Goal: Task Accomplishment & Management: Use online tool/utility

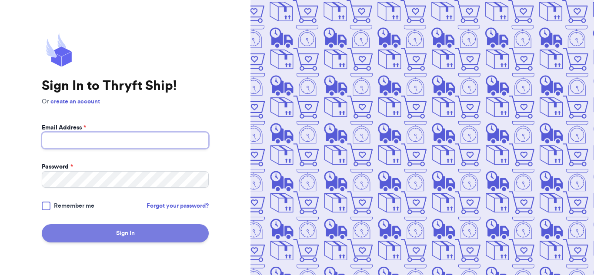
type input "[EMAIL_ADDRESS][DOMAIN_NAME]"
click at [143, 238] on button "Sign In" at bounding box center [125, 233] width 167 height 18
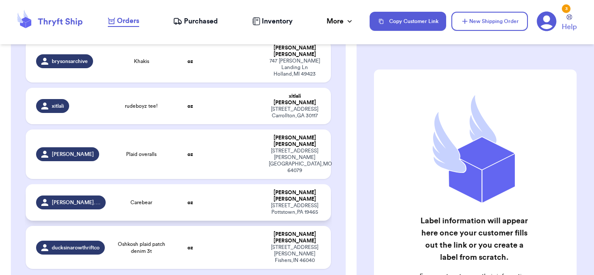
scroll to position [204, 0]
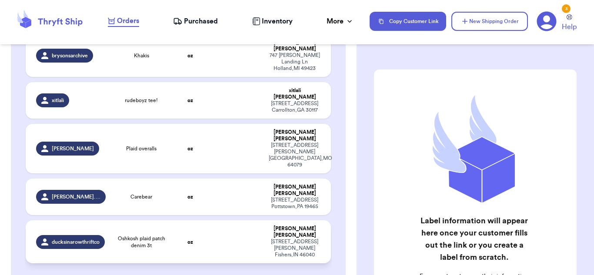
click at [216, 220] on td at bounding box center [236, 241] width 55 height 43
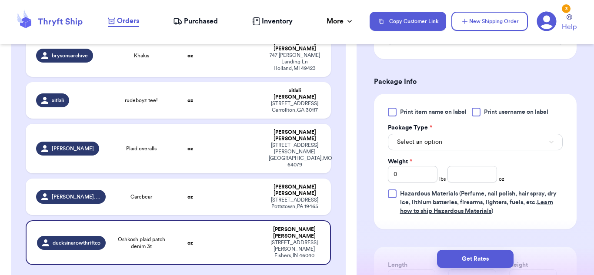
scroll to position [344, 0]
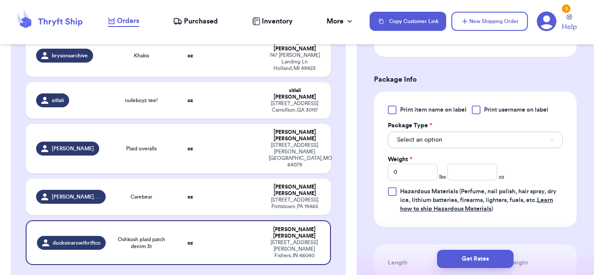
click at [468, 143] on button "Select an option" at bounding box center [475, 140] width 175 height 17
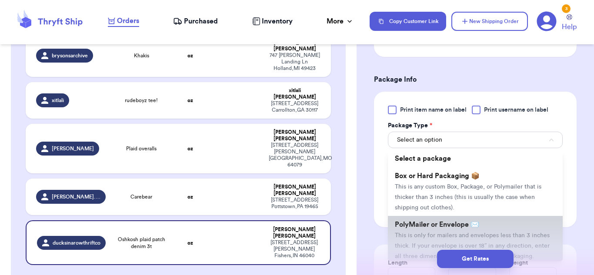
click at [462, 223] on span "PolyMailer or Envelope ✉️" at bounding box center [437, 224] width 84 height 7
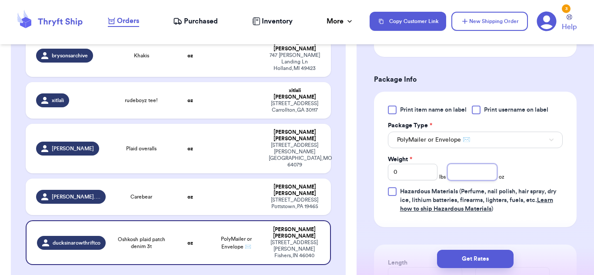
click at [464, 177] on input "number" at bounding box center [472, 172] width 50 height 17
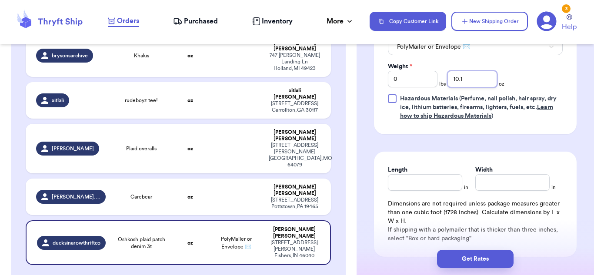
scroll to position [437, 0]
type input "10.1"
click at [445, 187] on input "Length" at bounding box center [425, 182] width 74 height 17
type input "10"
click at [518, 180] on input "Width *" at bounding box center [512, 182] width 74 height 17
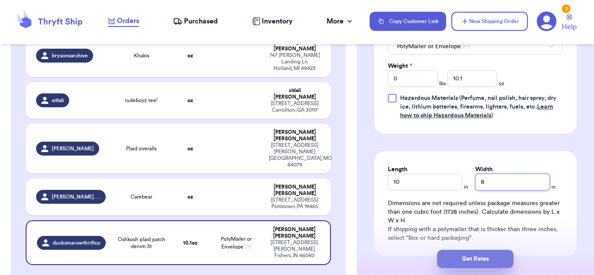
type input "8"
click at [476, 259] on button "Get Rates" at bounding box center [475, 259] width 76 height 18
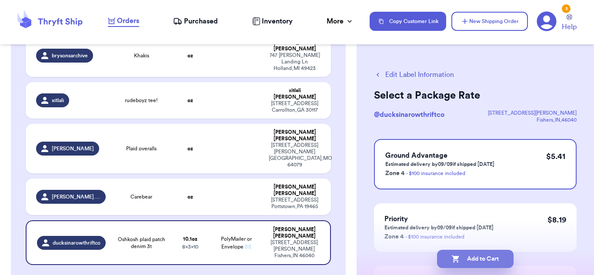
click at [475, 259] on button "Add to Cart" at bounding box center [475, 259] width 76 height 18
checkbox input "true"
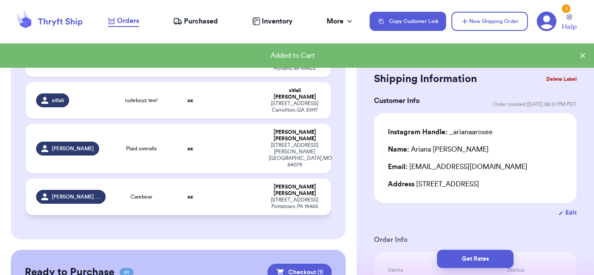
click at [249, 179] on td at bounding box center [236, 197] width 55 height 37
type input "Carebear"
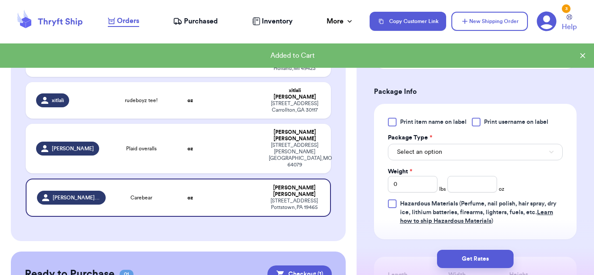
scroll to position [343, 0]
click at [448, 145] on button "Select an option" at bounding box center [475, 151] width 175 height 17
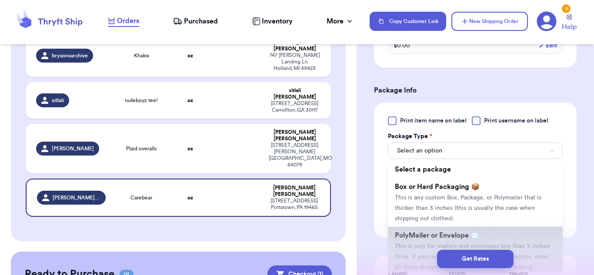
click at [435, 232] on span "PolyMailer or Envelope ✉️" at bounding box center [437, 235] width 84 height 7
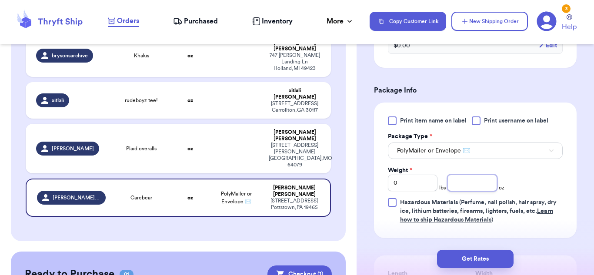
click at [482, 175] on input "number" at bounding box center [472, 183] width 50 height 17
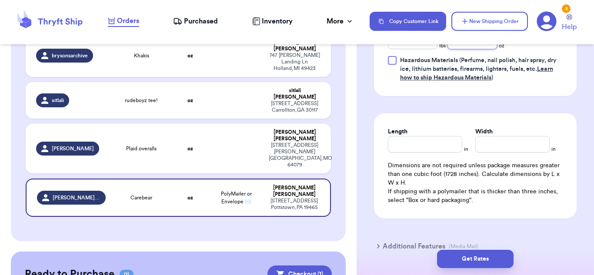
scroll to position [486, 0]
type input "7.9"
click at [405, 135] on input "Length" at bounding box center [425, 143] width 74 height 17
type input "13"
click at [479, 135] on input "Width *" at bounding box center [512, 143] width 74 height 17
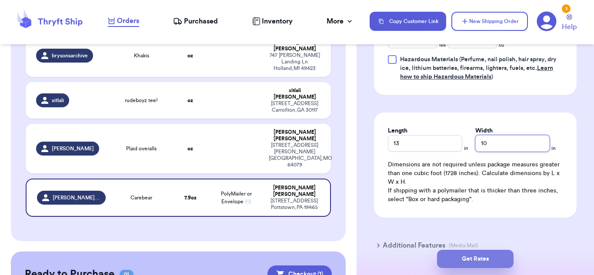
type input "10"
click at [471, 254] on button "Get Rates" at bounding box center [475, 259] width 76 height 18
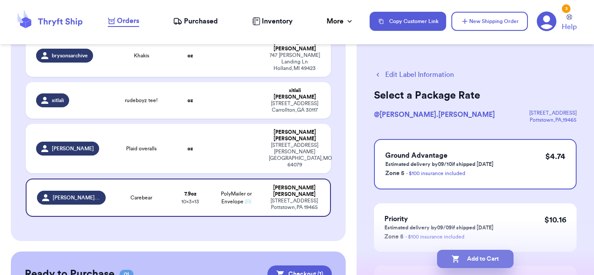
click at [451, 254] on button "Add to Cart" at bounding box center [475, 259] width 76 height 18
checkbox input "true"
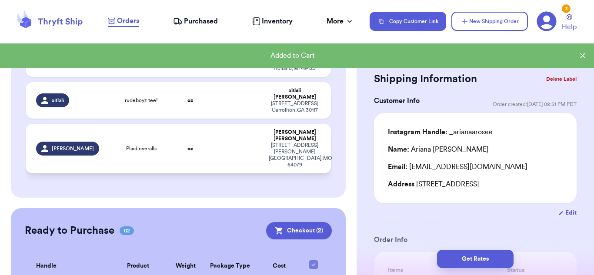
click at [238, 124] on td at bounding box center [236, 149] width 55 height 50
type input "Plaid overalls"
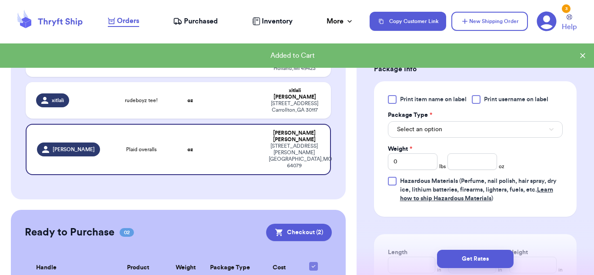
scroll to position [355, 0]
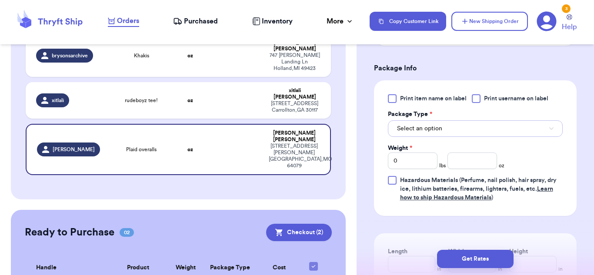
click at [475, 132] on button "Select an option" at bounding box center [475, 128] width 175 height 17
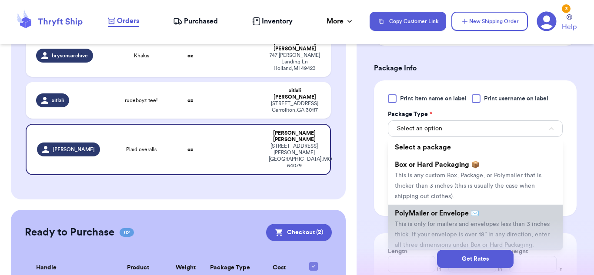
click at [481, 212] on li "PolyMailer or Envelope ✉️ This is only for mailers and envelopes less than 3 in…" at bounding box center [475, 229] width 175 height 49
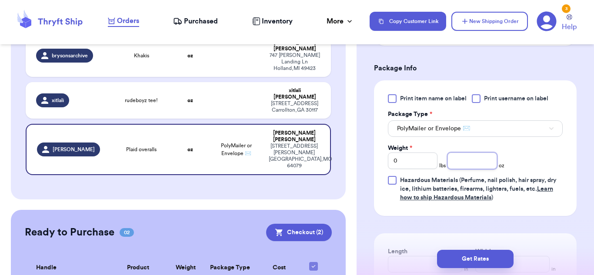
click at [485, 166] on input "number" at bounding box center [472, 161] width 50 height 17
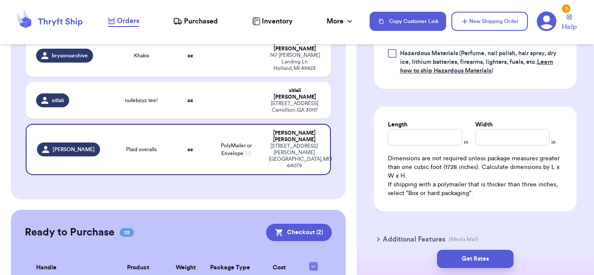
scroll to position [482, 0]
type input "9.4"
click at [437, 132] on input "Length" at bounding box center [425, 137] width 74 height 17
type input "10"
click at [482, 133] on input "Width *" at bounding box center [512, 137] width 74 height 17
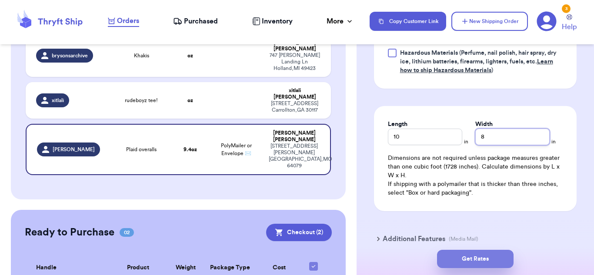
type input "8"
click at [485, 257] on button "Get Rates" at bounding box center [475, 259] width 76 height 18
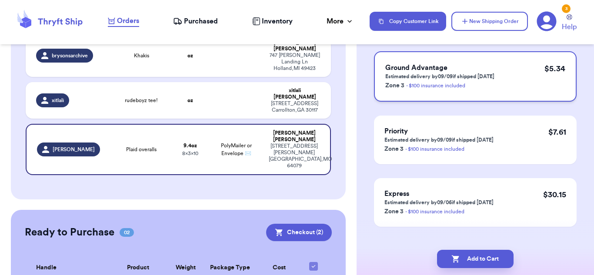
scroll to position [89, 0]
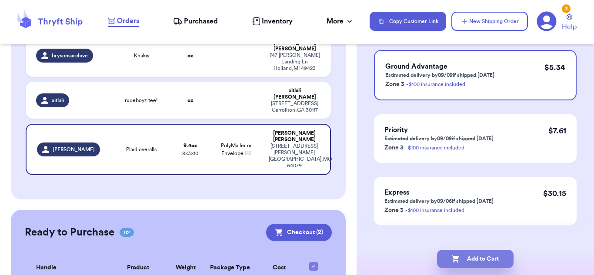
click at [492, 253] on button "Add to Cart" at bounding box center [475, 259] width 76 height 18
checkbox input "true"
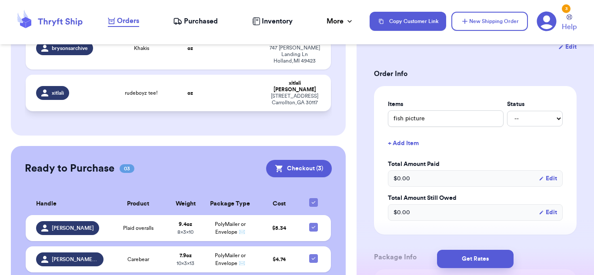
scroll to position [237, 0]
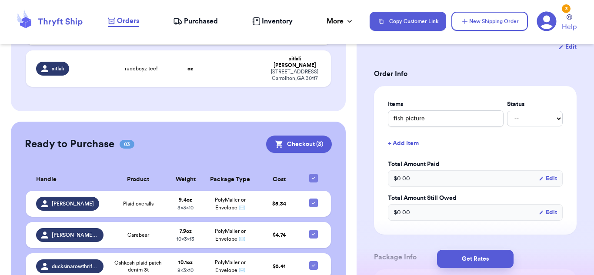
click at [235, 260] on span "PolyMailer or Envelope ✉️" at bounding box center [230, 266] width 31 height 13
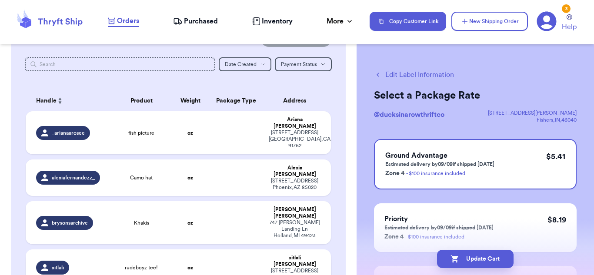
scroll to position [36, 0]
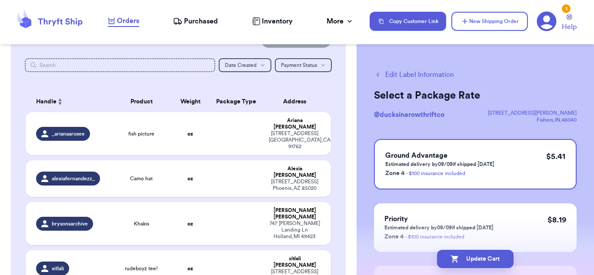
click at [234, 250] on td at bounding box center [236, 268] width 55 height 37
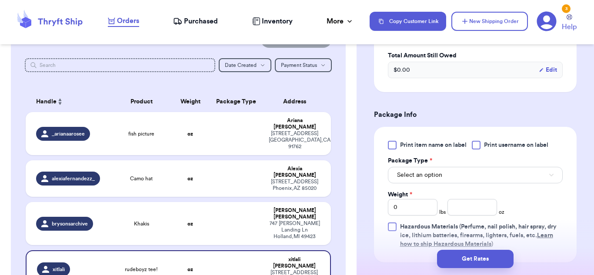
scroll to position [341, 0]
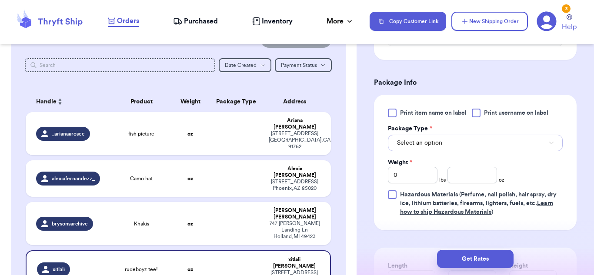
click at [467, 147] on button "Select an option" at bounding box center [475, 143] width 175 height 17
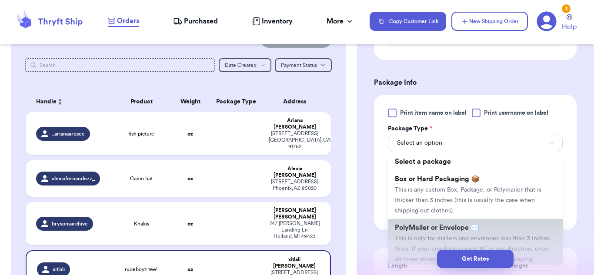
click at [458, 230] on span "PolyMailer or Envelope ✉️" at bounding box center [437, 227] width 84 height 7
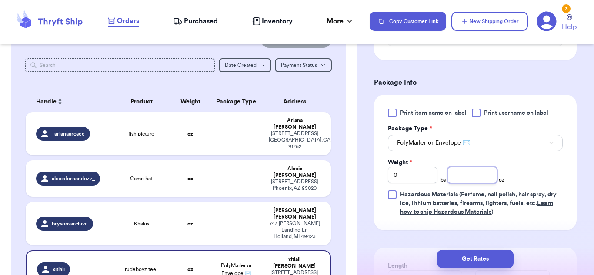
click at [472, 173] on input "number" at bounding box center [472, 175] width 50 height 17
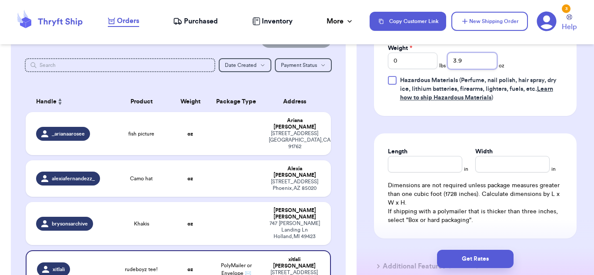
scroll to position [457, 0]
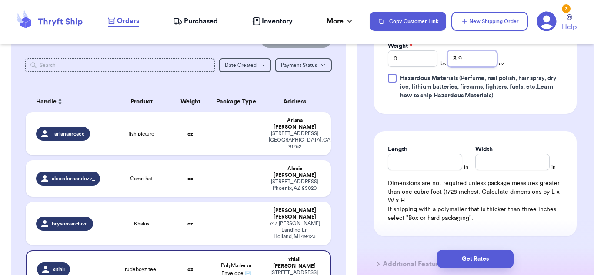
type input "3.9"
click at [433, 169] on input "Length" at bounding box center [425, 162] width 74 height 17
type input "10"
click at [491, 166] on input "Width *" at bounding box center [512, 162] width 74 height 17
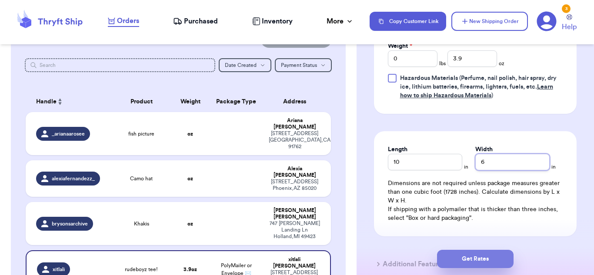
type input "6"
click at [489, 259] on button "Get Rates" at bounding box center [475, 259] width 76 height 18
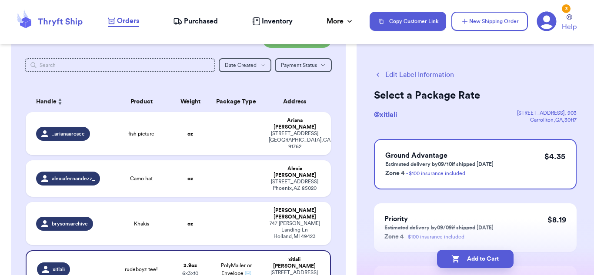
click at [489, 259] on button "Add to Cart" at bounding box center [475, 259] width 76 height 18
checkbox input "true"
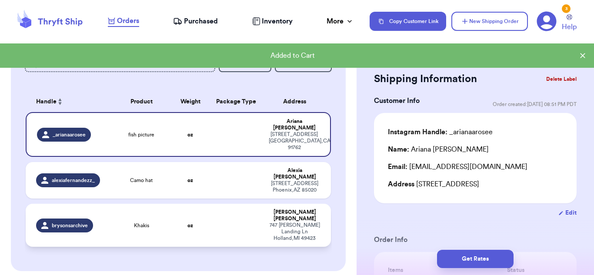
click at [245, 204] on td at bounding box center [236, 225] width 55 height 43
type input "Khakis"
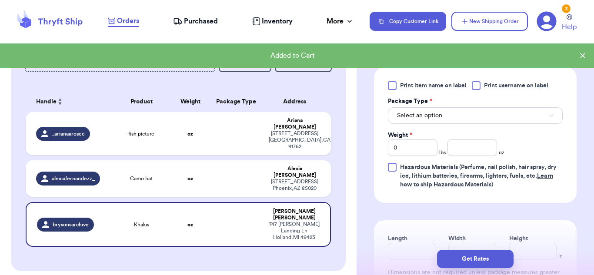
scroll to position [369, 0]
click at [519, 113] on button "Select an option" at bounding box center [475, 114] width 175 height 17
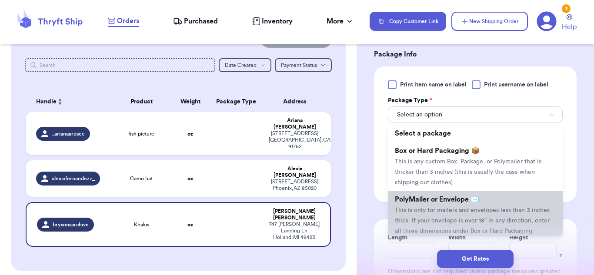
click at [485, 204] on li "PolyMailer or Envelope ✉️ This is only for mailers and envelopes less than 3 in…" at bounding box center [475, 215] width 175 height 49
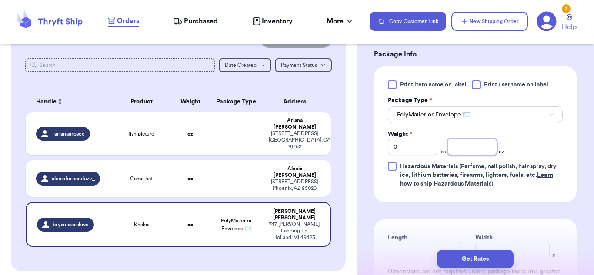
click at [476, 154] on input "number" at bounding box center [472, 147] width 50 height 17
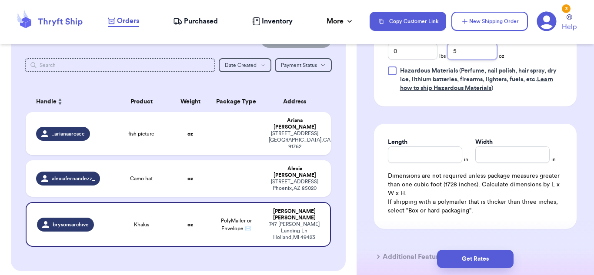
scroll to position [473, 0]
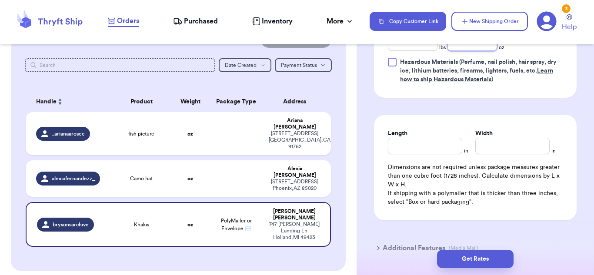
type input "5"
click at [443, 147] on input "Length" at bounding box center [425, 146] width 74 height 17
type input "10"
click at [513, 144] on input "Width *" at bounding box center [512, 146] width 74 height 17
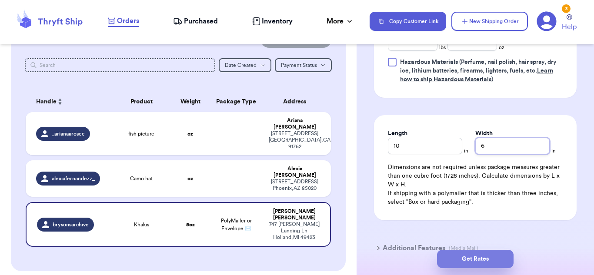
type input "6"
click at [480, 256] on button "Get Rates" at bounding box center [475, 259] width 76 height 18
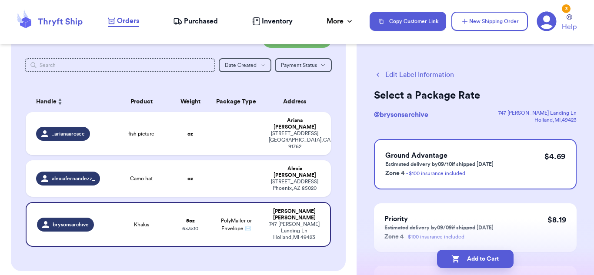
click at [480, 256] on button "Add to Cart" at bounding box center [475, 259] width 76 height 18
checkbox input "true"
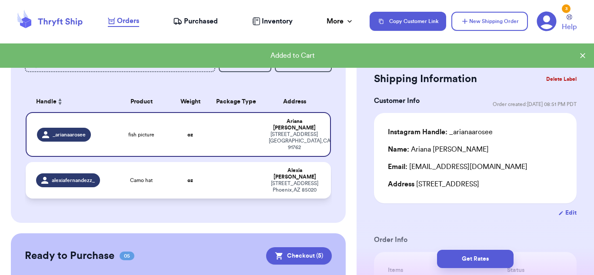
click at [256, 162] on td at bounding box center [236, 180] width 55 height 37
type input "Camo hat"
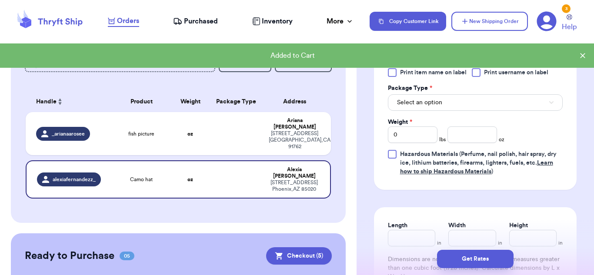
scroll to position [383, 0]
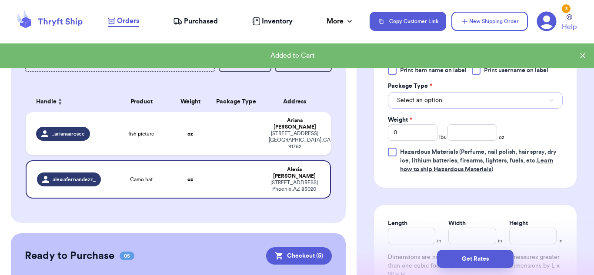
click at [491, 101] on button "Select an option" at bounding box center [475, 100] width 175 height 17
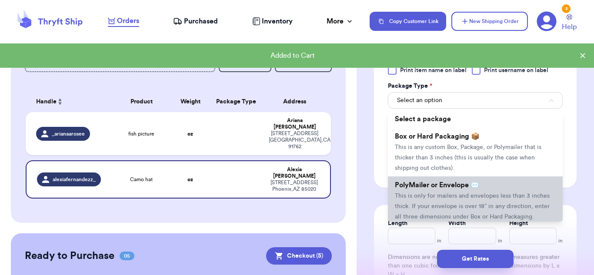
click at [463, 204] on span "This is only for mailers and envelopes less than 3 inches thick. If your envelo…" at bounding box center [472, 206] width 155 height 27
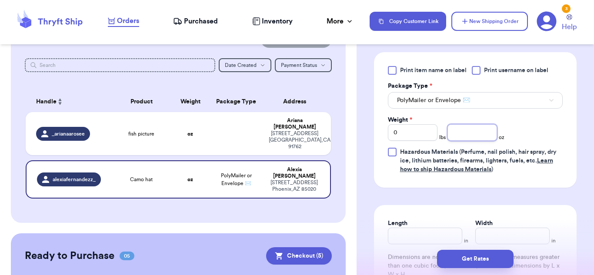
click at [472, 139] on input "number" at bounding box center [472, 132] width 50 height 17
click at [465, 145] on div "Print item name on label Print username on label Package Type * PolyMailer or E…" at bounding box center [475, 120] width 175 height 108
click at [467, 133] on input "number" at bounding box center [472, 132] width 50 height 17
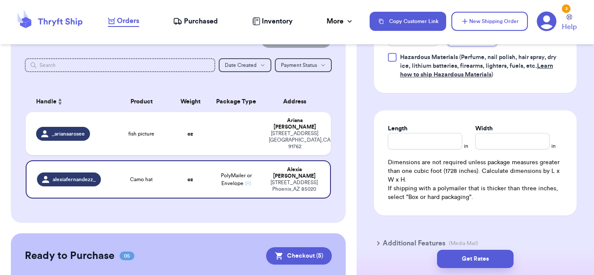
type input "2.110"
click at [439, 144] on input "Length" at bounding box center [425, 141] width 74 height 17
type input "10"
click at [518, 143] on input "Width *" at bounding box center [512, 141] width 74 height 17
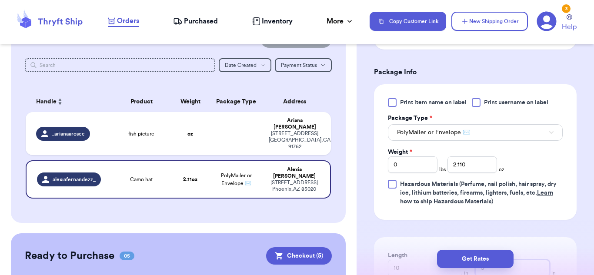
scroll to position [350, 0]
type input "5"
click at [476, 169] on input "2.110" at bounding box center [472, 165] width 50 height 17
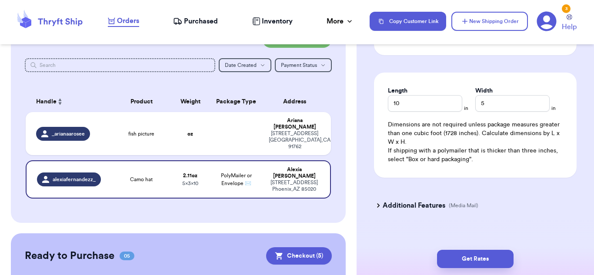
scroll to position [525, 0]
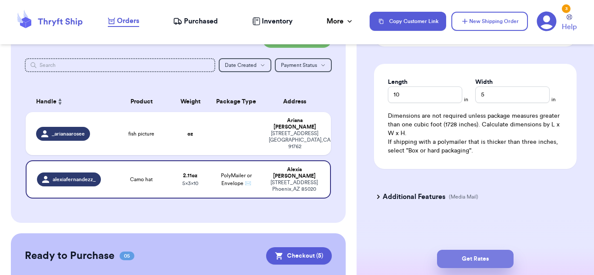
type input "2.1"
click at [489, 257] on button "Get Rates" at bounding box center [475, 259] width 76 height 18
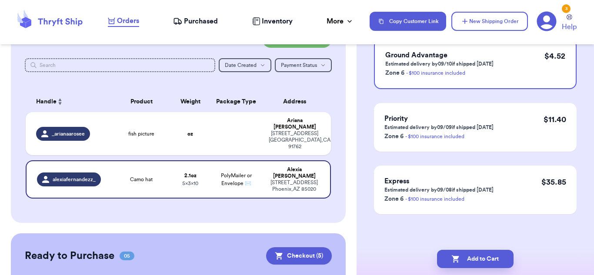
scroll to position [0, 0]
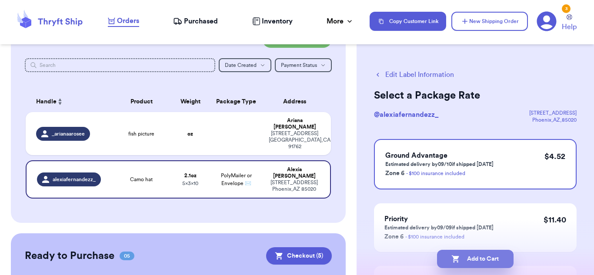
click at [482, 258] on button "Add to Cart" at bounding box center [475, 259] width 76 height 18
checkbox input "true"
